Goal: Use online tool/utility

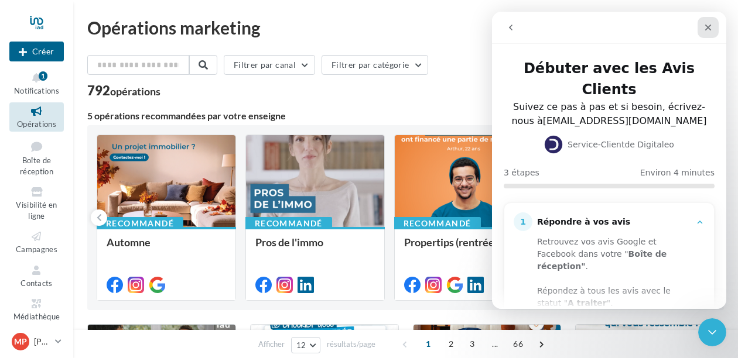
click at [707, 24] on icon "Fermer" at bounding box center [707, 27] width 9 height 9
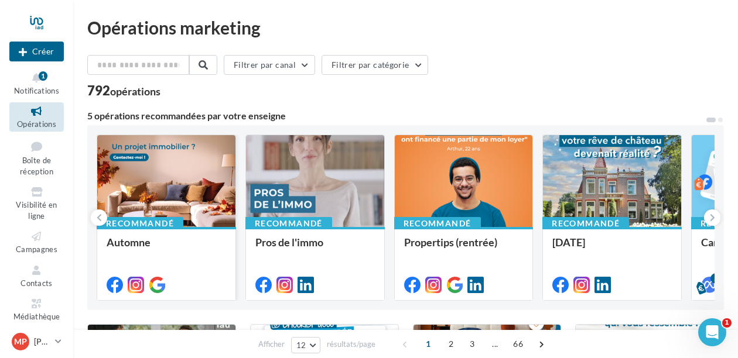
click at [167, 180] on div at bounding box center [166, 181] width 138 height 93
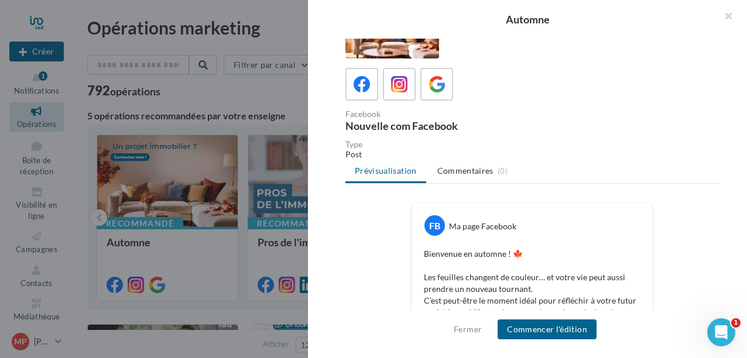
scroll to position [42, 0]
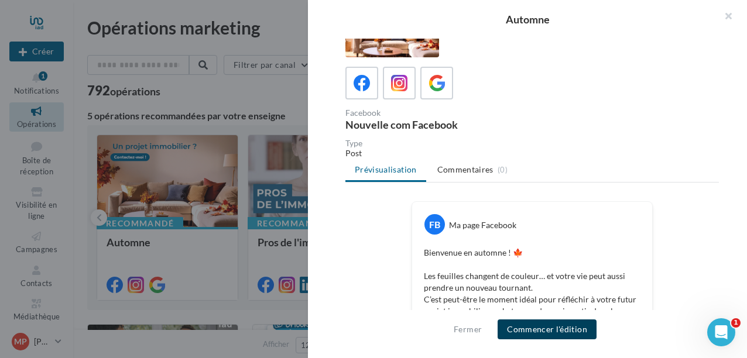
click at [550, 327] on button "Commencer l'édition" at bounding box center [547, 330] width 99 height 20
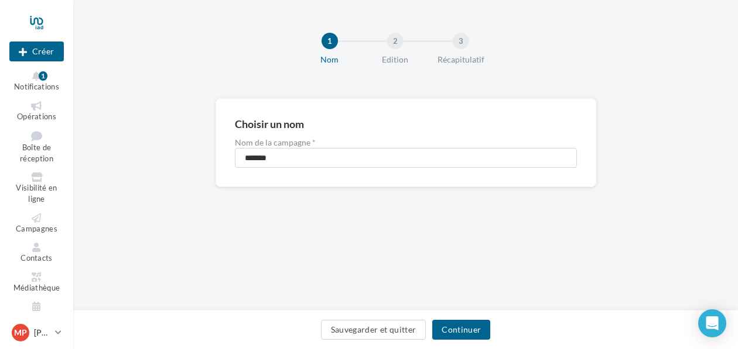
scroll to position [2, 0]
click at [464, 329] on button "Continuer" at bounding box center [461, 330] width 58 height 20
